Goal: Information Seeking & Learning: Check status

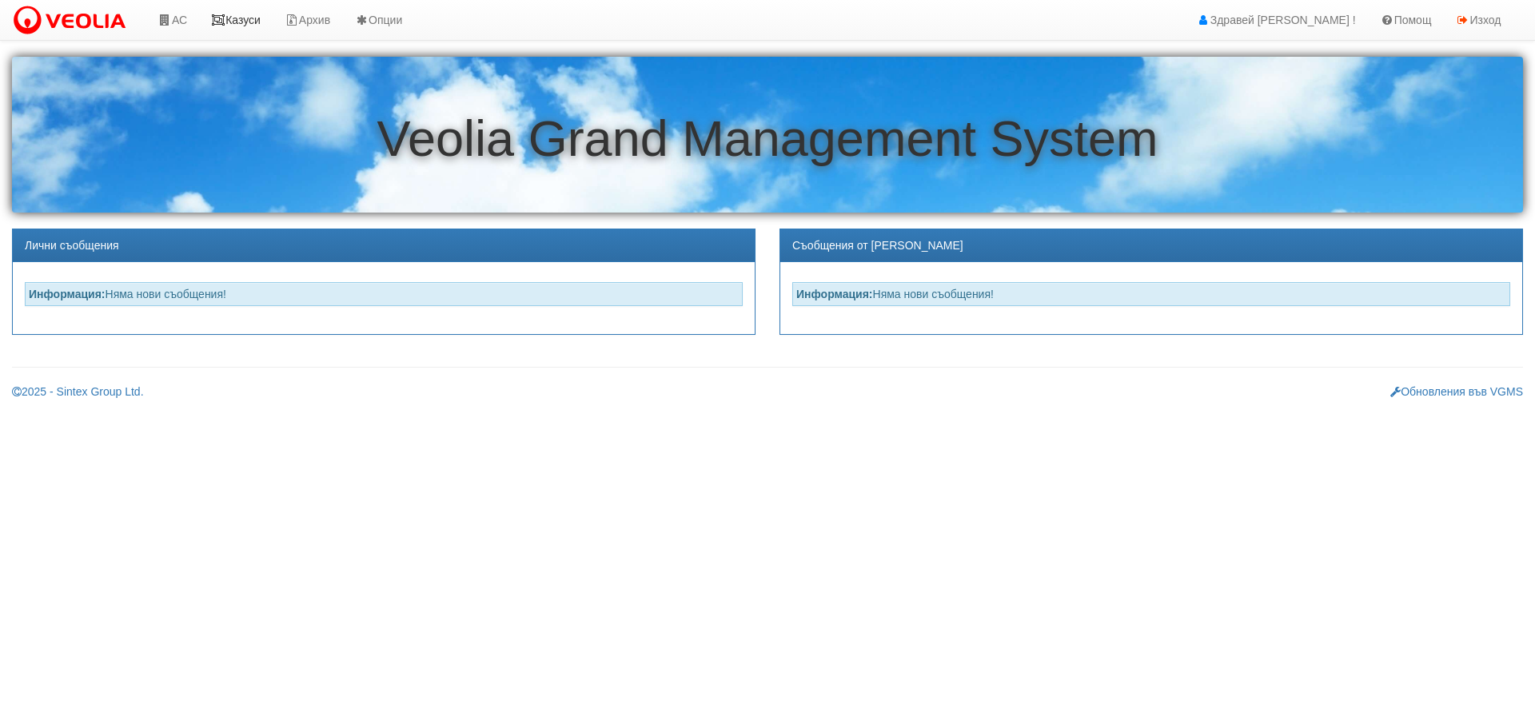
click at [254, 18] on link "Казуси" at bounding box center [236, 20] width 74 height 40
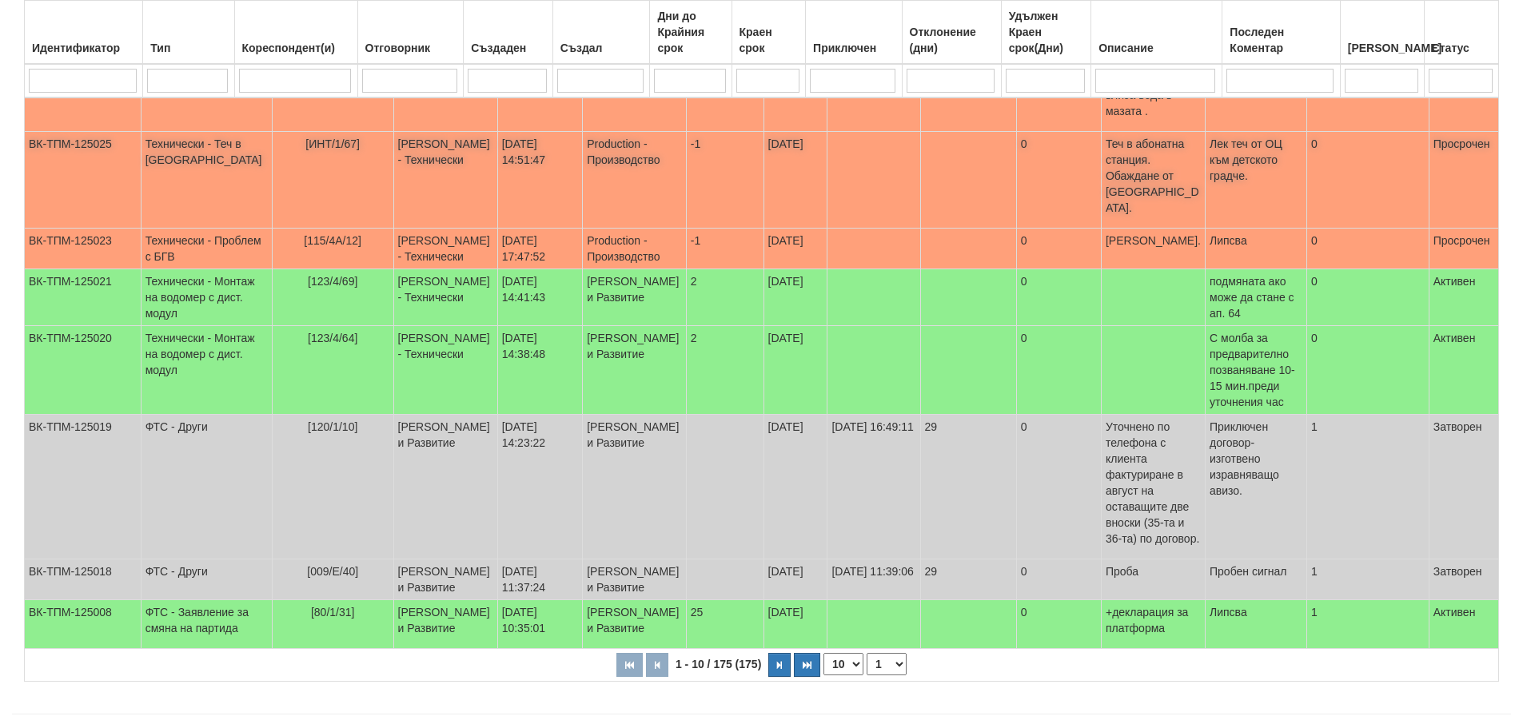
scroll to position [410, 0]
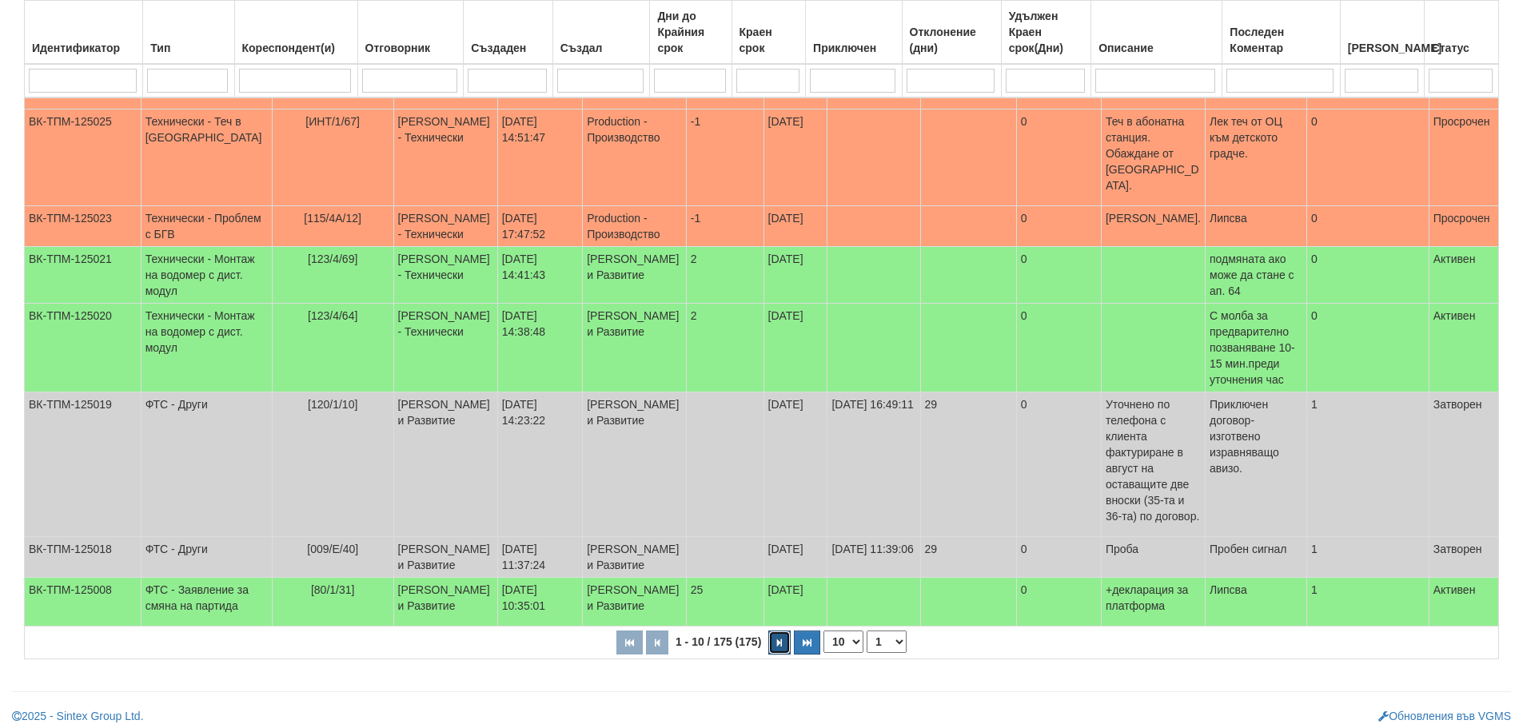
click at [778, 639] on icon "button" at bounding box center [779, 643] width 5 height 9
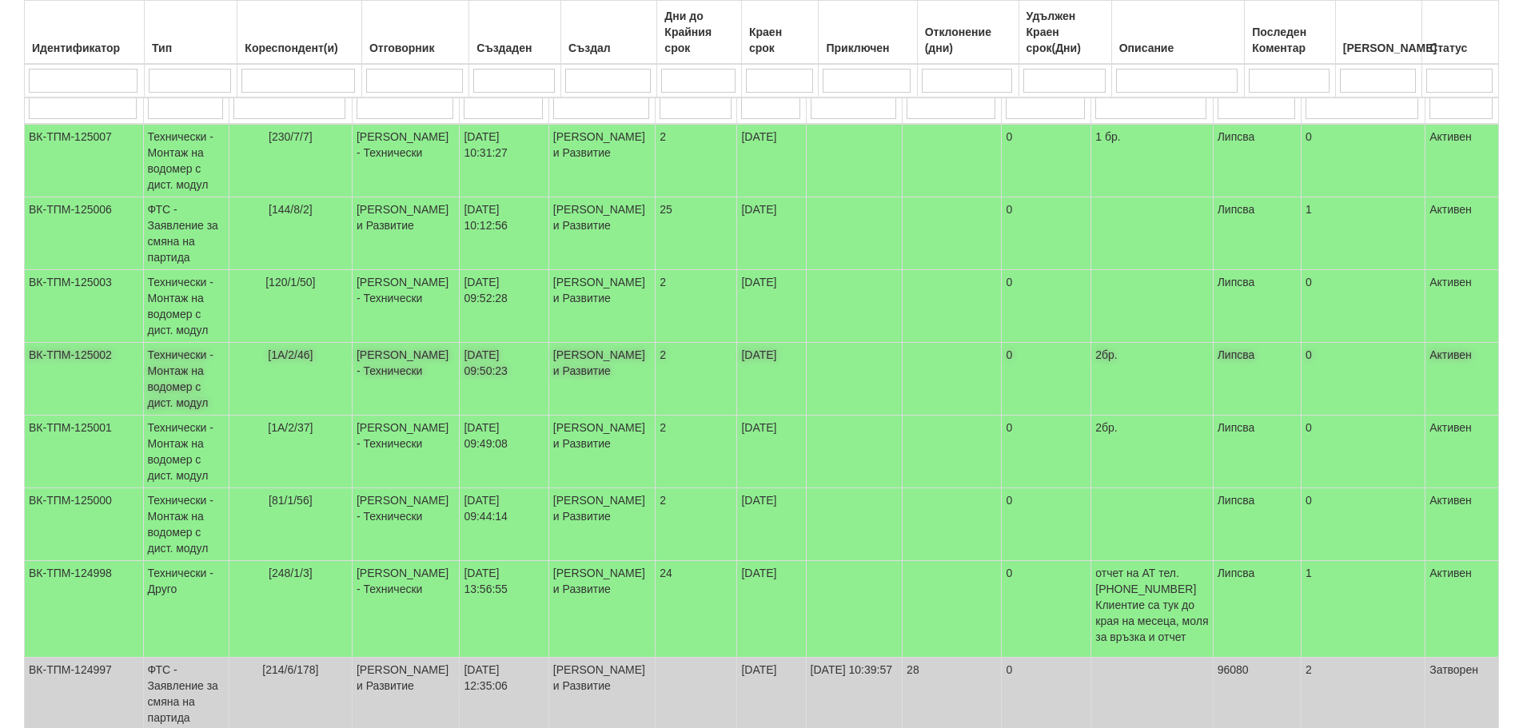
scroll to position [250, 0]
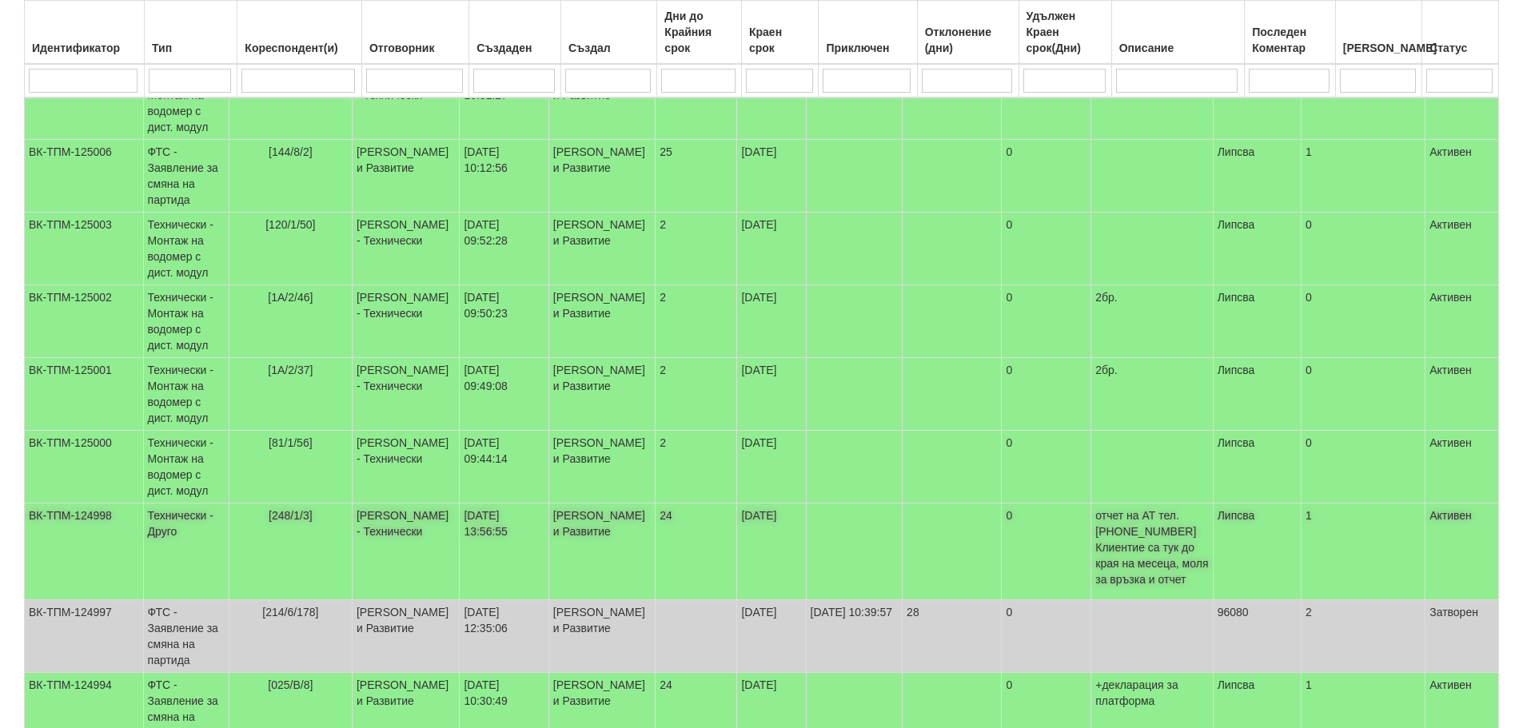
click at [605, 531] on td "Женя Димитрова - Клиенти и Развитие" at bounding box center [601, 552] width 106 height 97
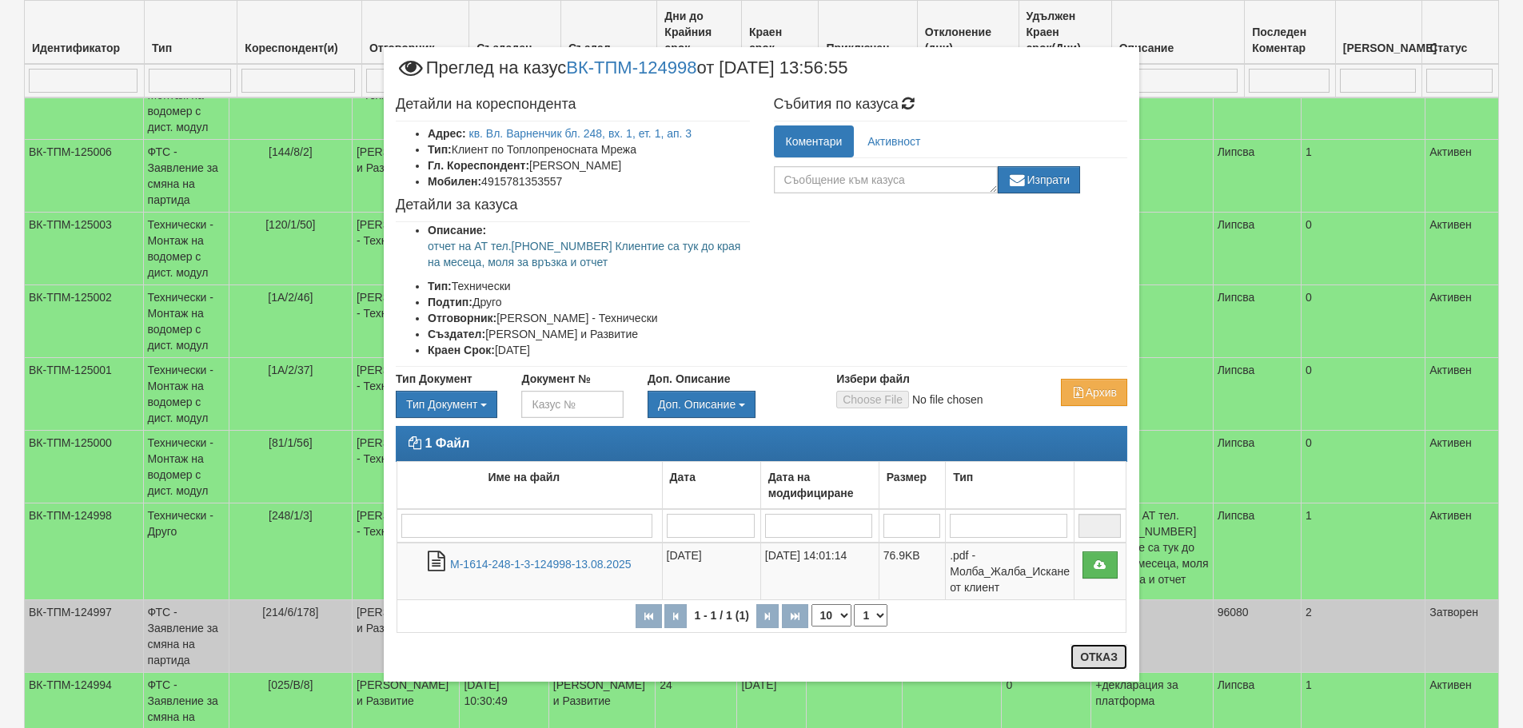
click at [1102, 659] on button "Отказ" at bounding box center [1099, 657] width 57 height 26
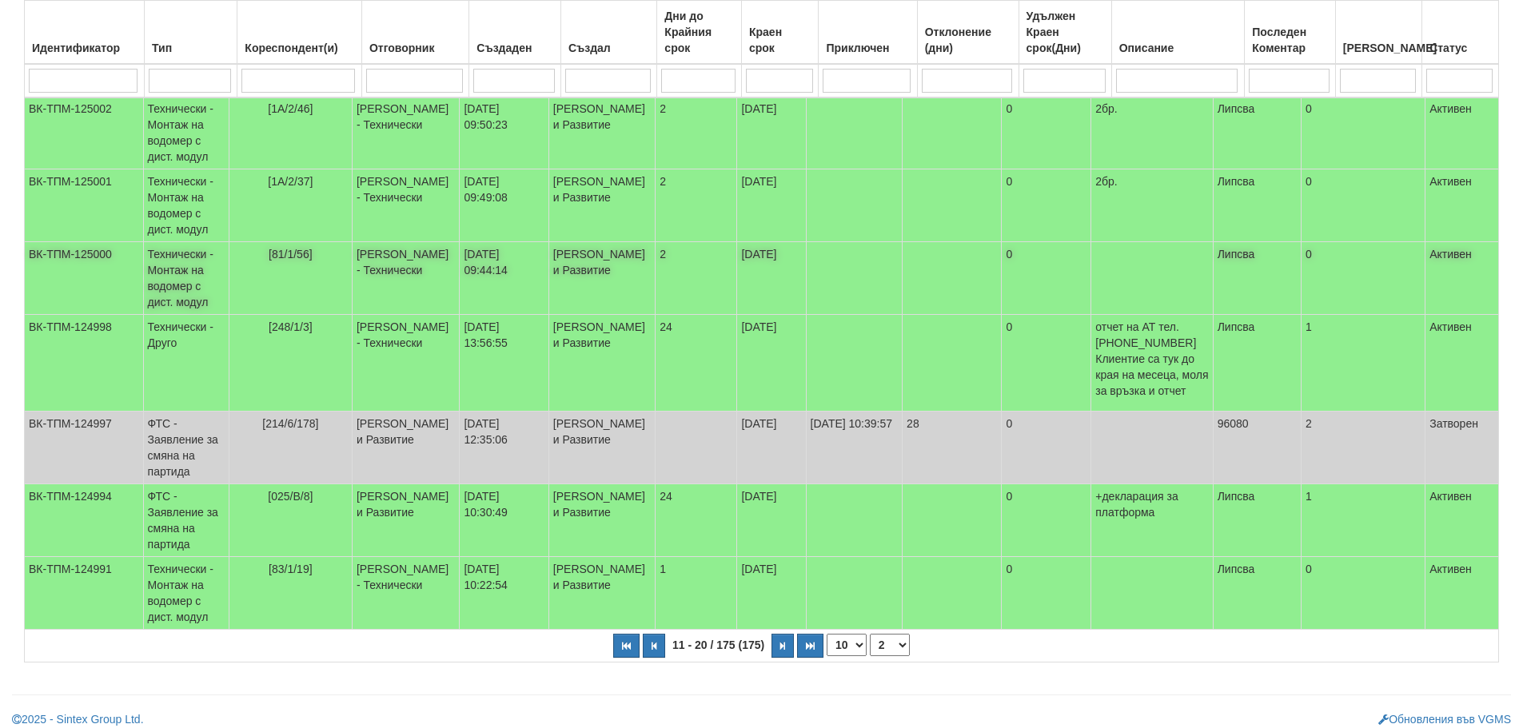
scroll to position [450, 0]
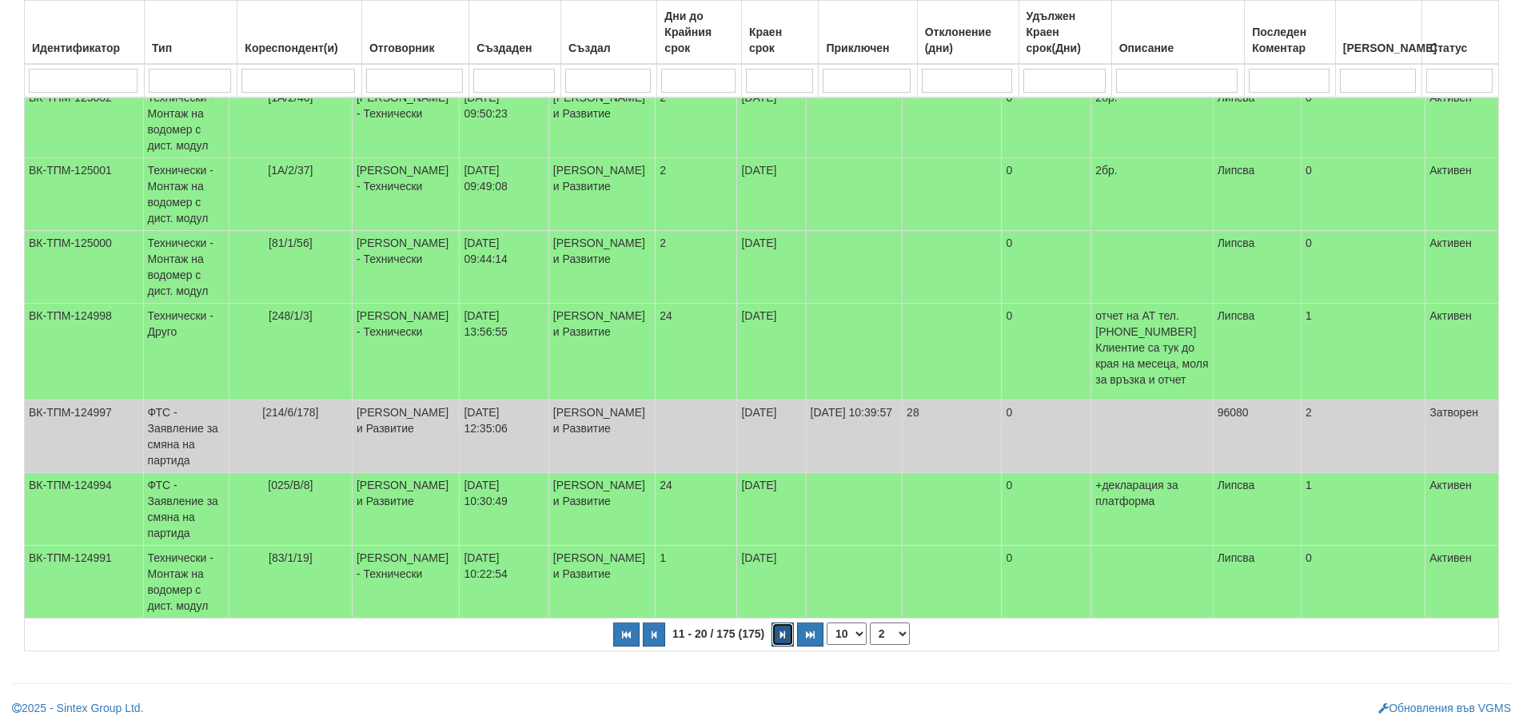
click at [776, 635] on button "button" at bounding box center [783, 635] width 22 height 24
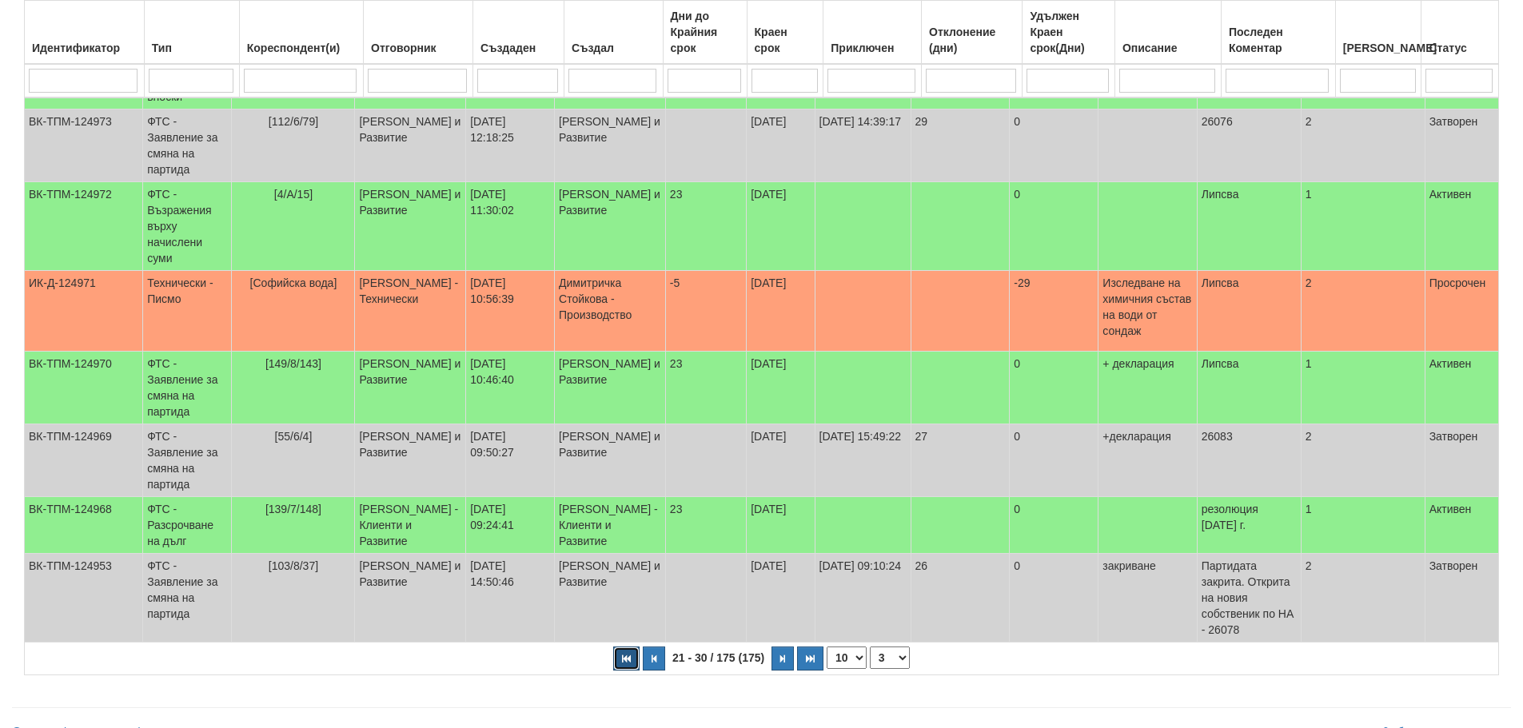
click at [625, 655] on icon "button" at bounding box center [626, 659] width 9 height 9
select select "1"
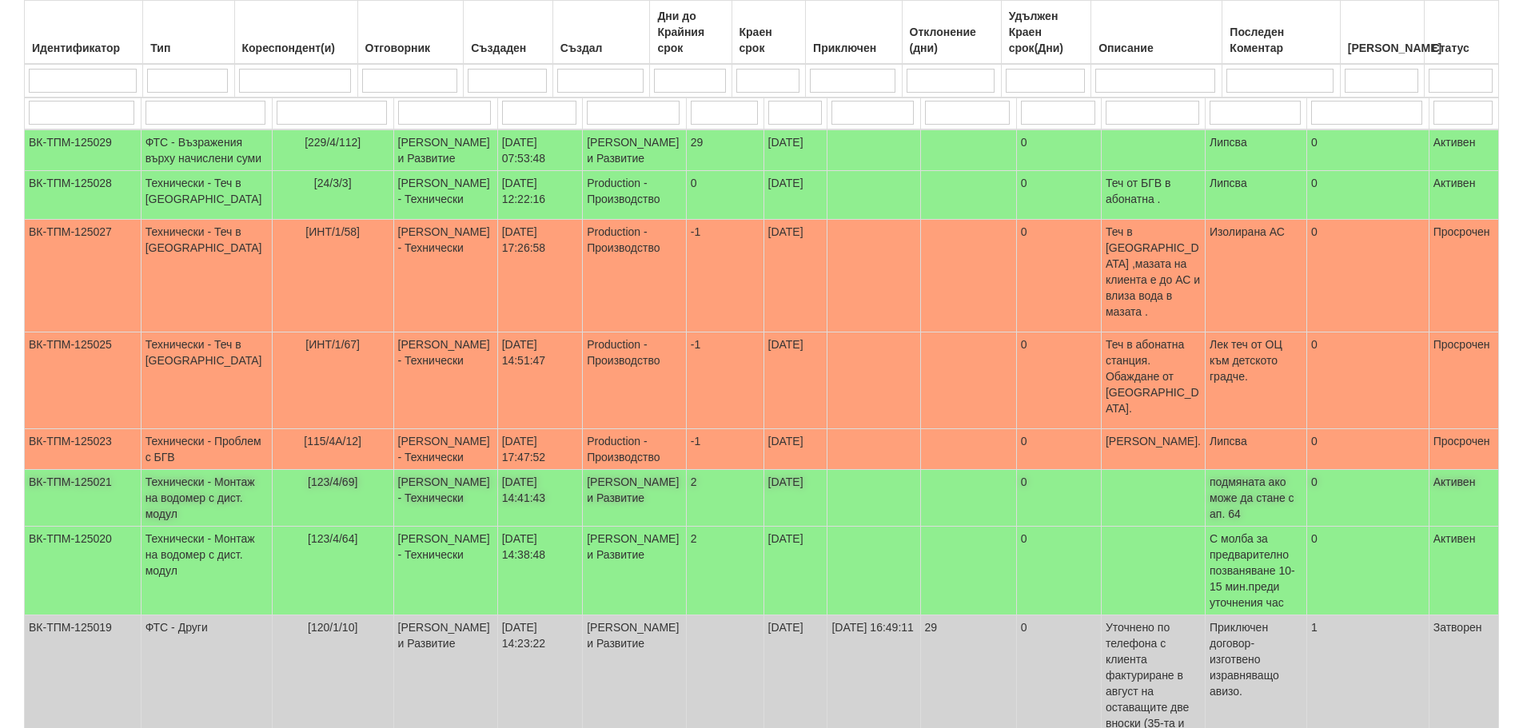
scroll to position [0, 0]
